Goal: Information Seeking & Learning: Learn about a topic

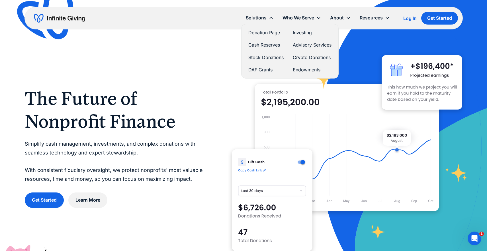
click at [258, 57] on link "Stock Donations" at bounding box center [266, 58] width 35 height 8
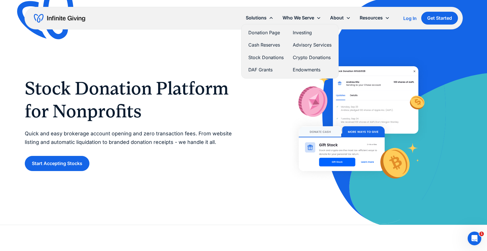
click at [301, 32] on link "Investing" at bounding box center [312, 33] width 39 height 8
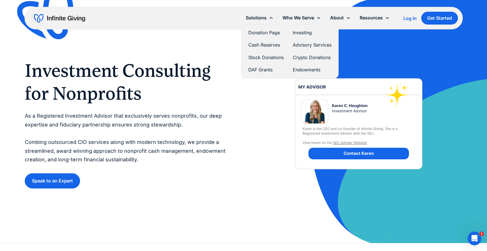
click at [302, 68] on link "Endowments" at bounding box center [312, 70] width 39 height 8
